Goal: Find specific page/section: Find specific page/section

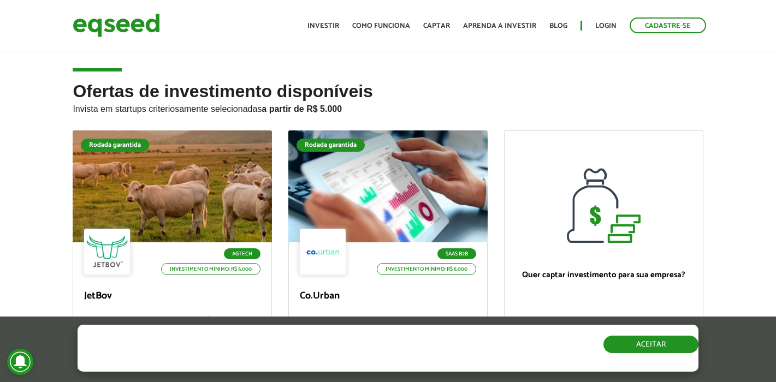
click at [635, 343] on button "Aceitar" at bounding box center [650, 344] width 95 height 17
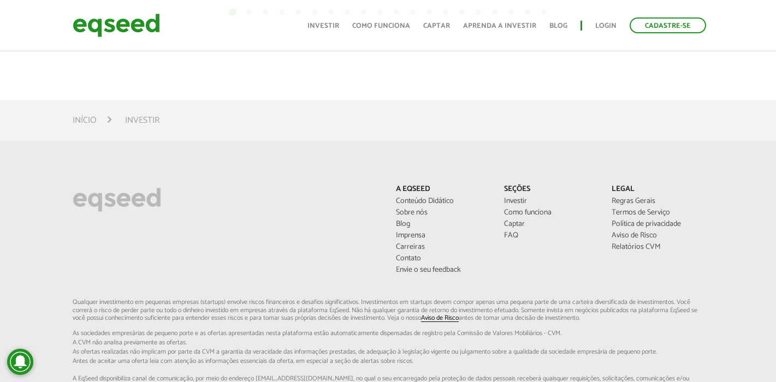
scroll to position [779, 0]
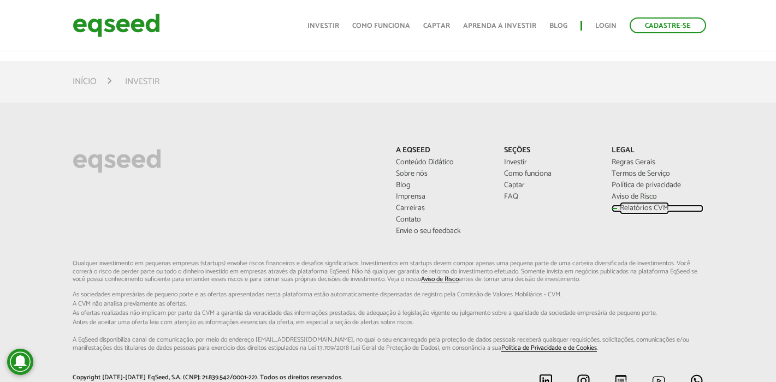
click at [644, 206] on link "Relatórios CVM" at bounding box center [656, 209] width 91 height 8
